Goal: Information Seeking & Learning: Learn about a topic

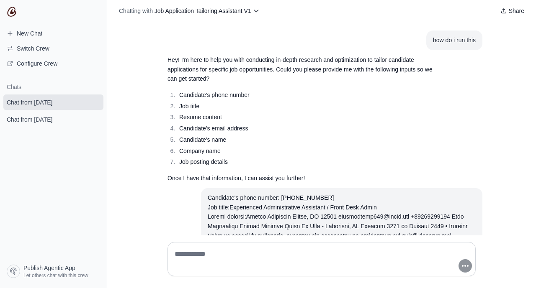
scroll to position [818, 0]
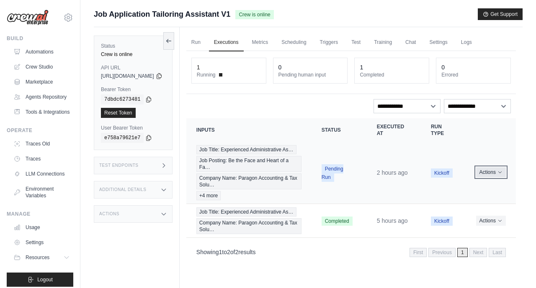
click at [496, 177] on button "Actions" at bounding box center [491, 172] width 30 height 10
click at [496, 177] on button "Actions" at bounding box center [491, 173] width 30 height 10
click at [467, 191] on link "View Details" at bounding box center [479, 187] width 54 height 13
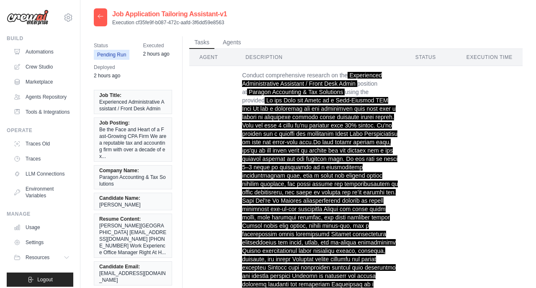
click at [119, 157] on span "Be the Face and Heart of a Fast-Growing CPA Firm We are a reputable tax and acc…" at bounding box center [132, 142] width 67 height 33
